Goal: Check status

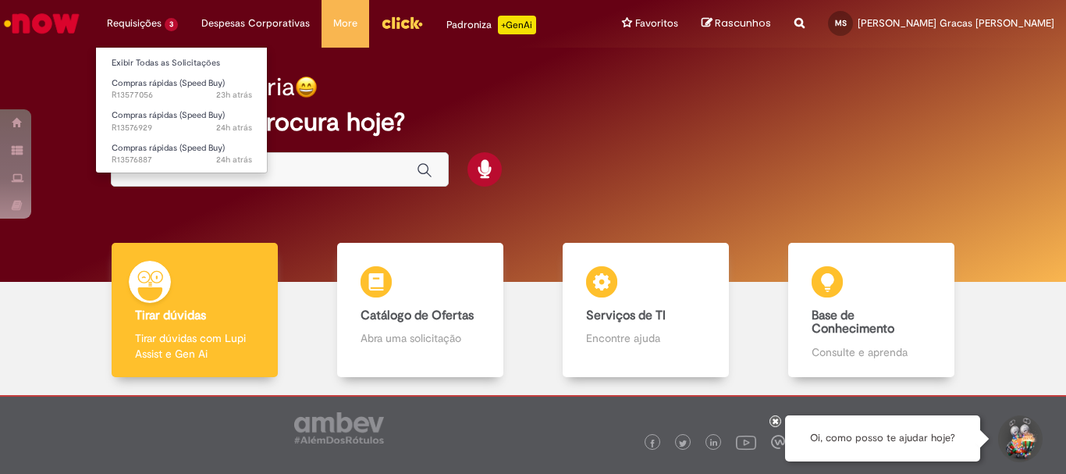
click at [137, 15] on li "Requisições 3 Exibir Todas as Solicitações Compras rápidas (Speed Buy) 23h atrá…" at bounding box center [142, 23] width 94 height 47
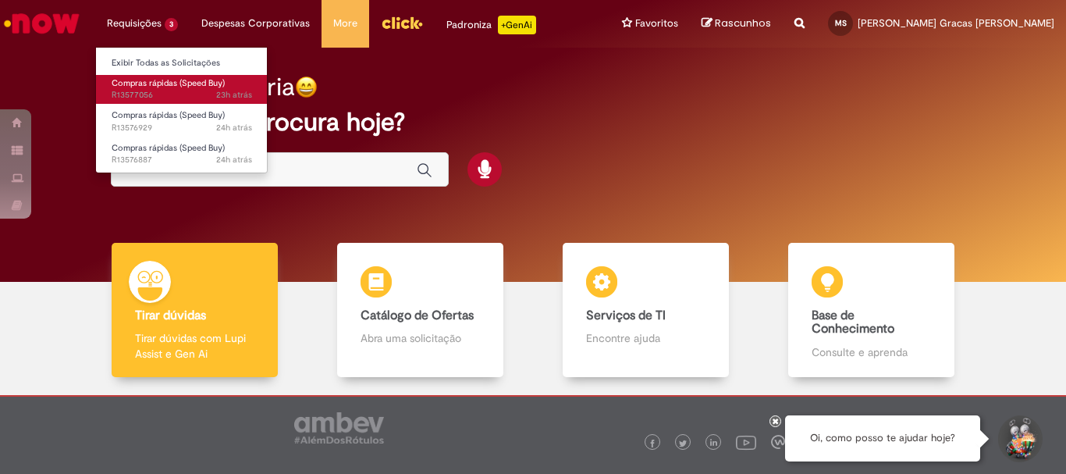
click at [159, 87] on span "Compras rápidas (Speed Buy)" at bounding box center [168, 83] width 113 height 12
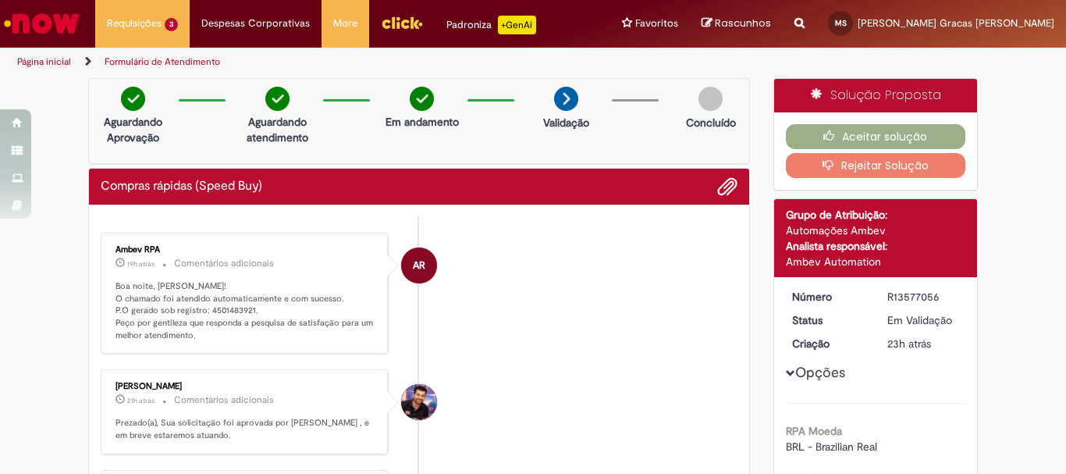
click at [236, 311] on p "Boa noite, [PERSON_NAME]! O chamado foi atendido automaticamente e com sucesso.…" at bounding box center [245, 311] width 260 height 62
drag, startPoint x: 201, startPoint y: 311, endPoint x: 249, endPoint y: 311, distance: 48.4
click at [249, 311] on p "Boa noite, [PERSON_NAME]! O chamado foi atendido automaticamente e com sucesso.…" at bounding box center [245, 311] width 260 height 62
copy p "4501483921."
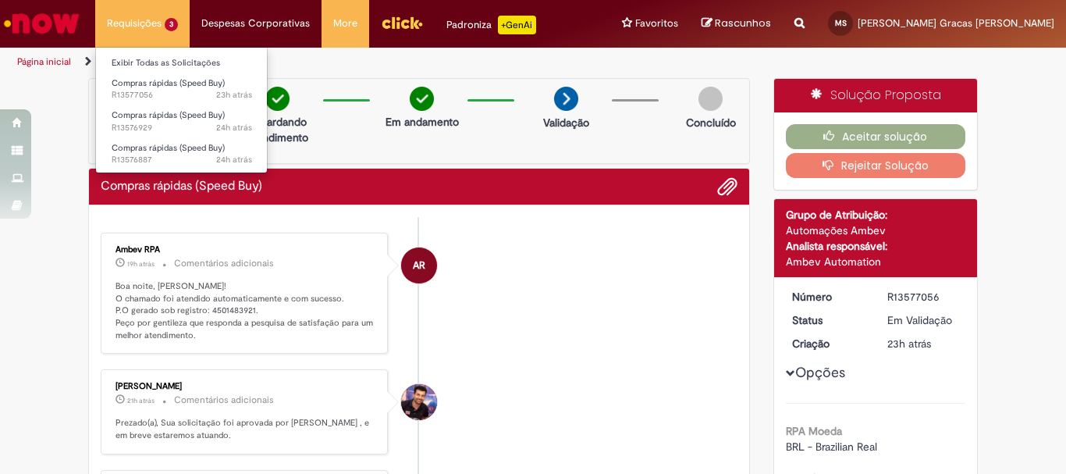
click at [155, 23] on li "Requisições 3 Exibir Todas as Solicitações Compras rápidas (Speed Buy) 23h atrá…" at bounding box center [142, 23] width 94 height 47
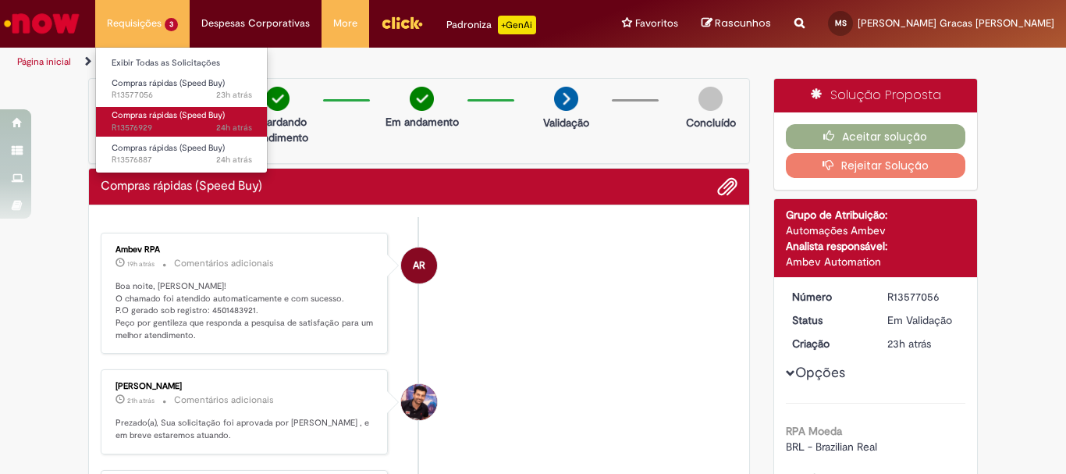
click at [159, 121] on span "Compras rápidas (Speed Buy)" at bounding box center [168, 115] width 113 height 12
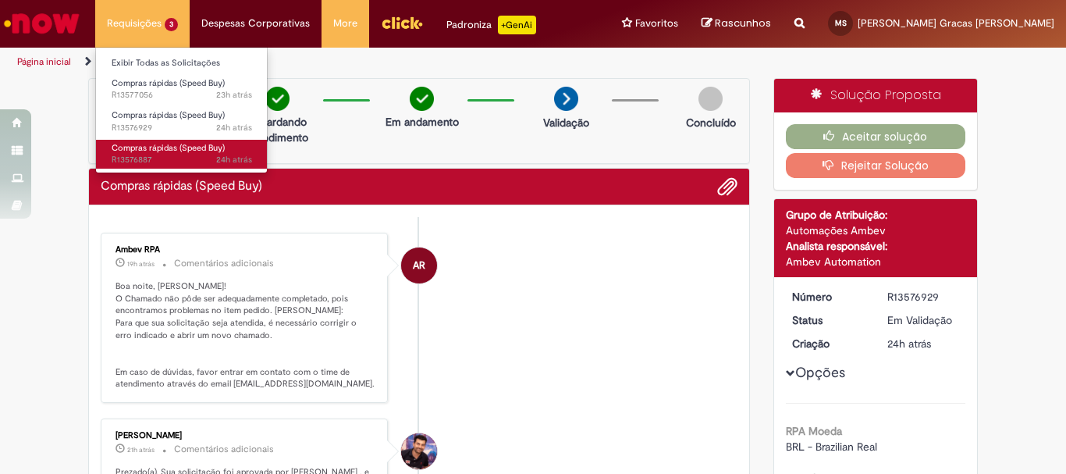
click at [136, 157] on span "24h atrás 24 horas atrás R13576887" at bounding box center [182, 160] width 140 height 12
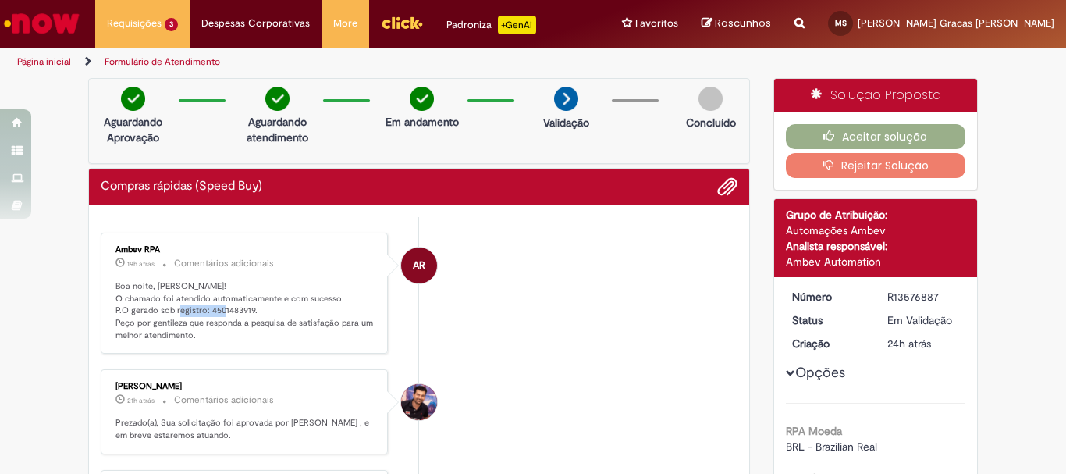
drag, startPoint x: 201, startPoint y: 311, endPoint x: 264, endPoint y: 307, distance: 64.0
click at [264, 307] on p "Boa noite, [PERSON_NAME]! O chamado foi atendido automaticamente e com sucesso.…" at bounding box center [245, 311] width 260 height 62
copy p "4501483919."
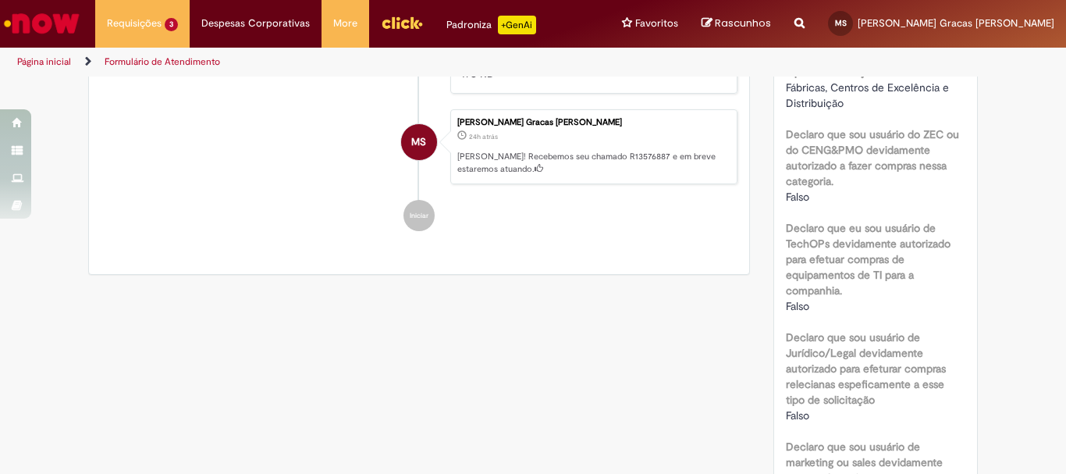
scroll to position [858, 0]
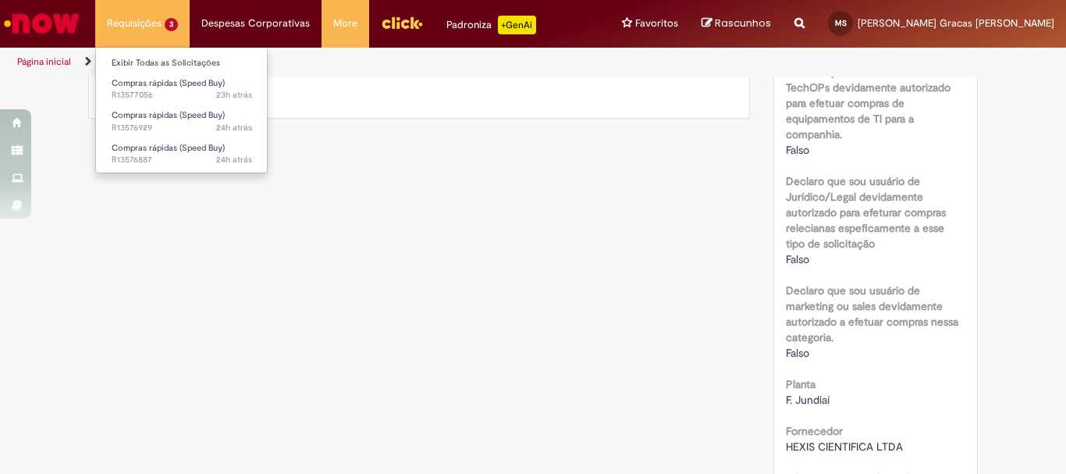
click at [154, 21] on li "Requisições 3 Exibir Todas as Solicitações Compras rápidas (Speed Buy) 23h atrá…" at bounding box center [142, 23] width 94 height 47
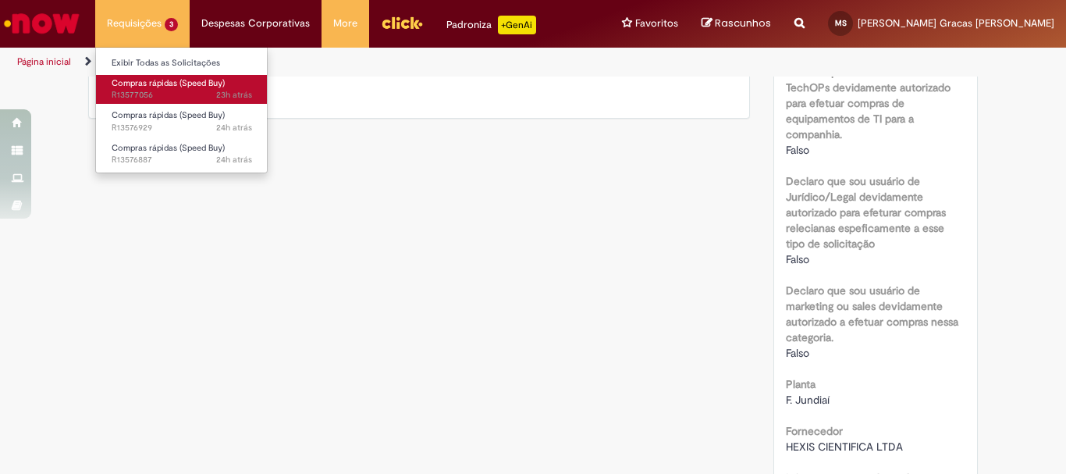
click at [161, 89] on link "Compras rápidas (Speed Buy) 23h atrás 23 horas atrás R13577056" at bounding box center [182, 89] width 172 height 29
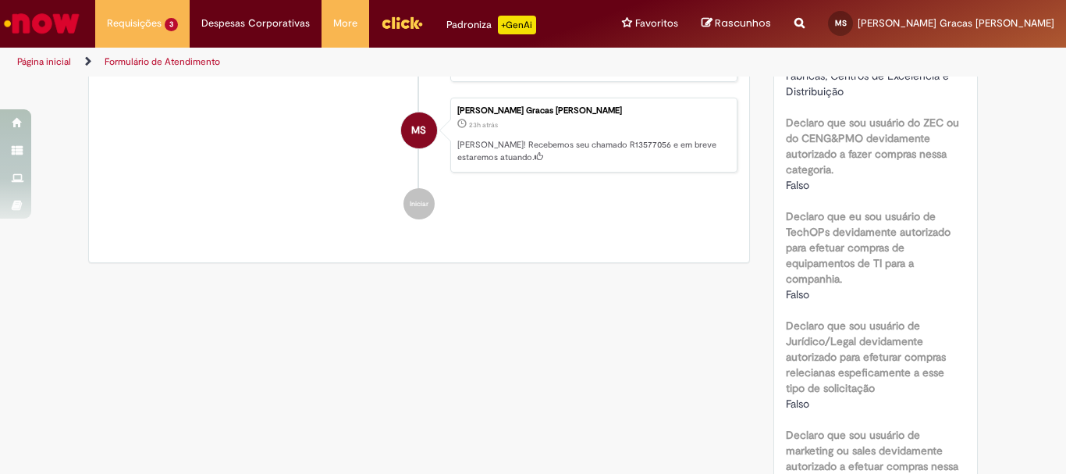
scroll to position [948, 0]
